Goal: Information Seeking & Learning: Learn about a topic

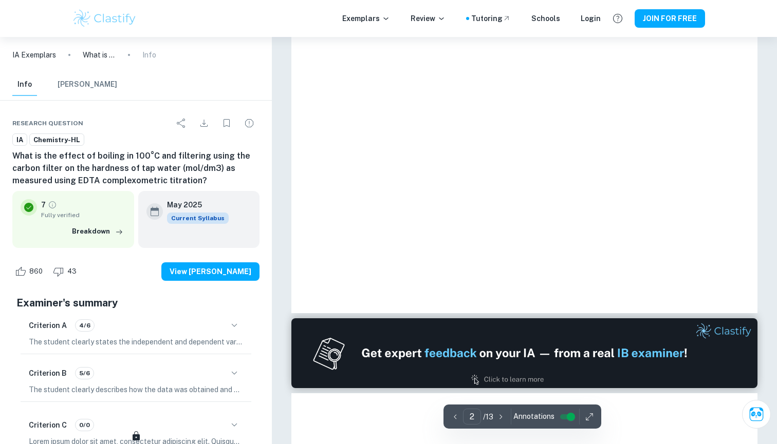
type input "1"
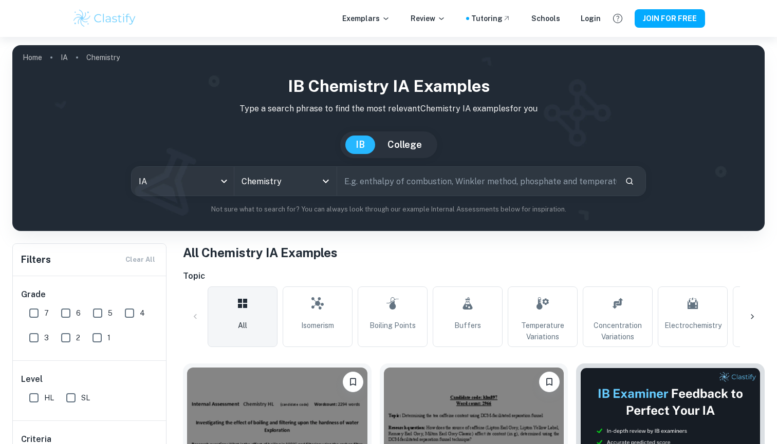
scroll to position [203, 0]
